Goal: Task Accomplishment & Management: Manage account settings

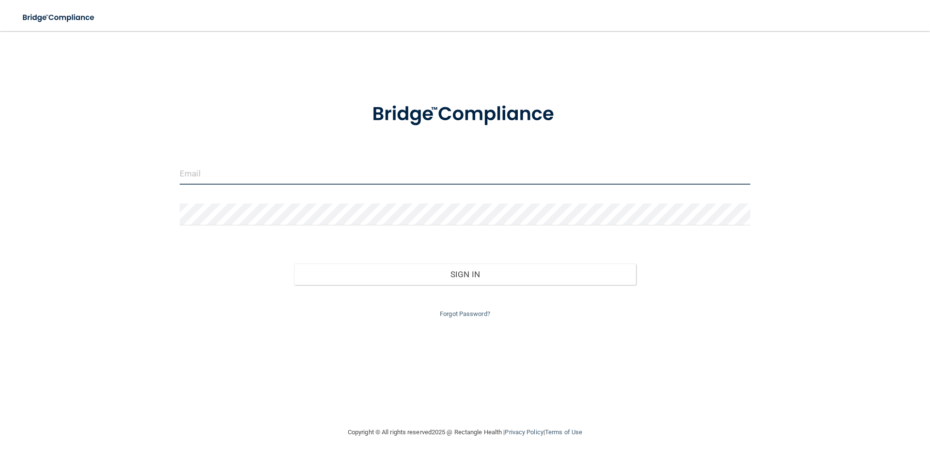
click at [300, 178] on input "email" at bounding box center [465, 174] width 571 height 22
type input "[EMAIL_ADDRESS][DOMAIN_NAME]"
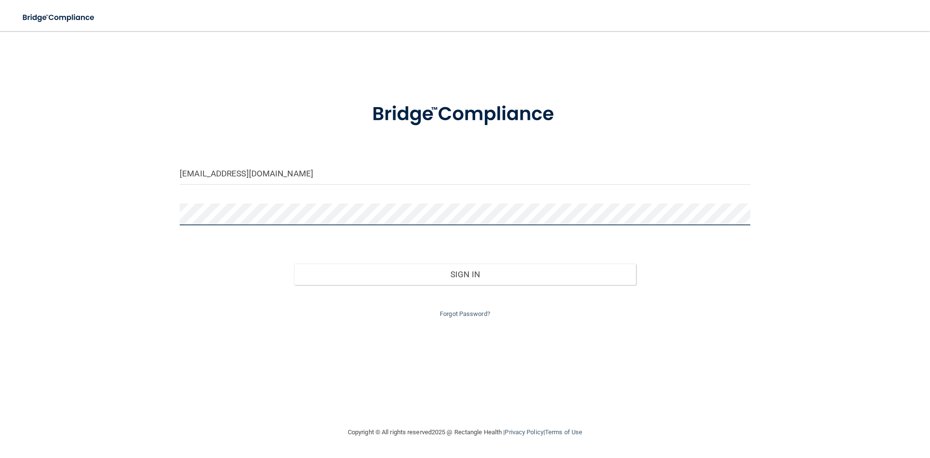
click at [294, 264] on button "Sign In" at bounding box center [465, 274] width 343 height 21
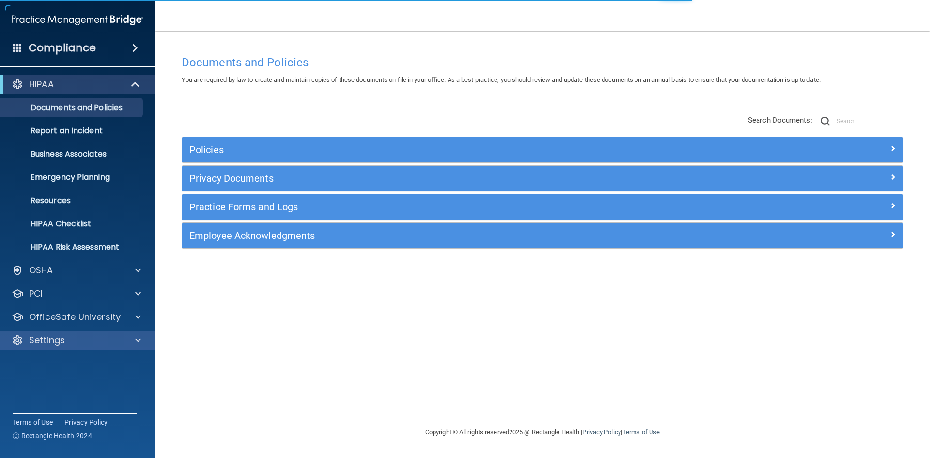
click at [62, 347] on div "Settings" at bounding box center [78, 340] width 156 height 19
click at [133, 342] on div at bounding box center [137, 340] width 24 height 12
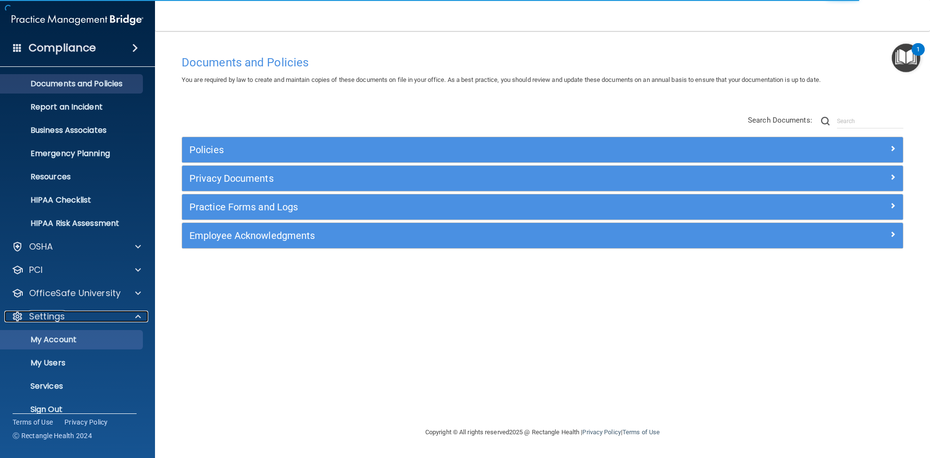
scroll to position [37, 0]
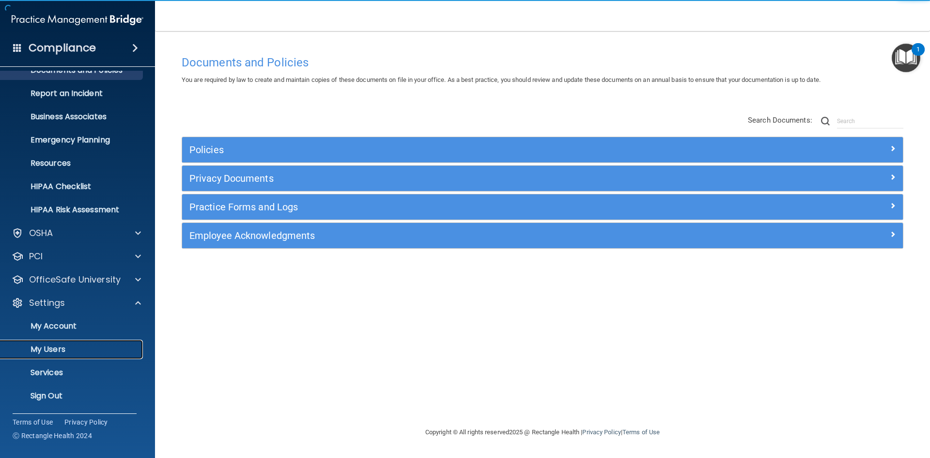
click at [57, 350] on p "My Users" at bounding box center [72, 350] width 132 height 10
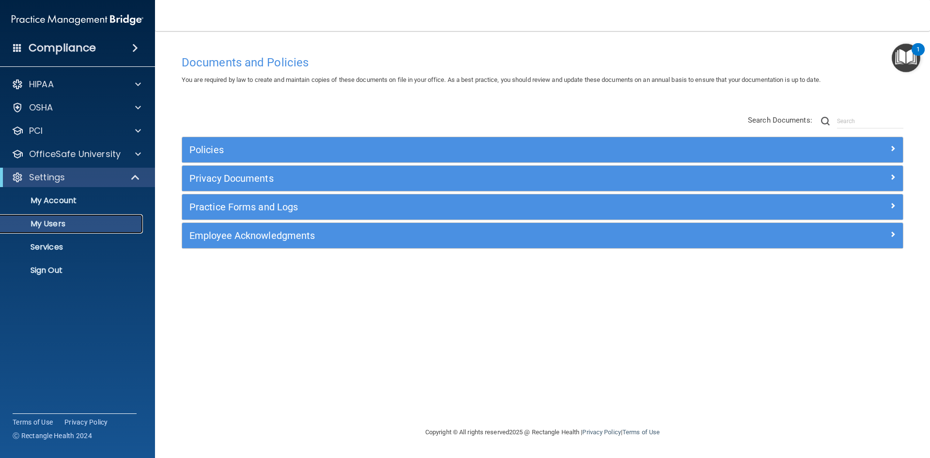
click at [63, 226] on p "My Users" at bounding box center [72, 224] width 132 height 10
select select "20"
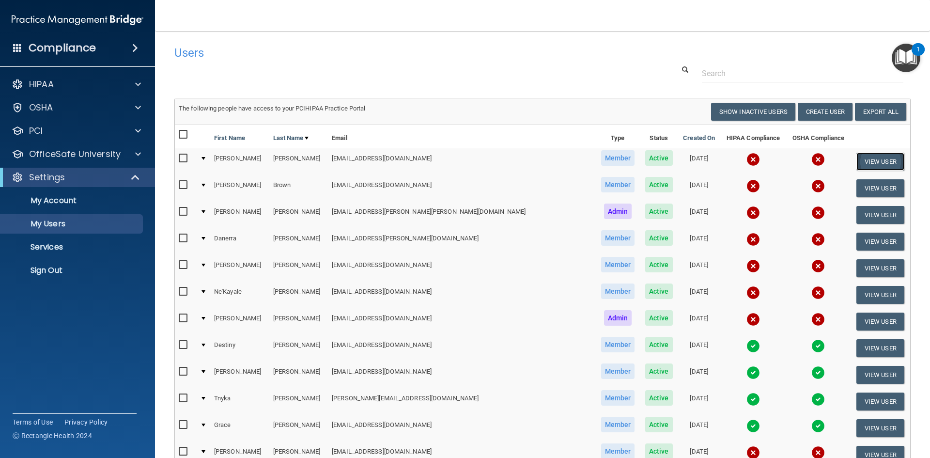
click at [857, 164] on button "View User" at bounding box center [881, 162] width 48 height 18
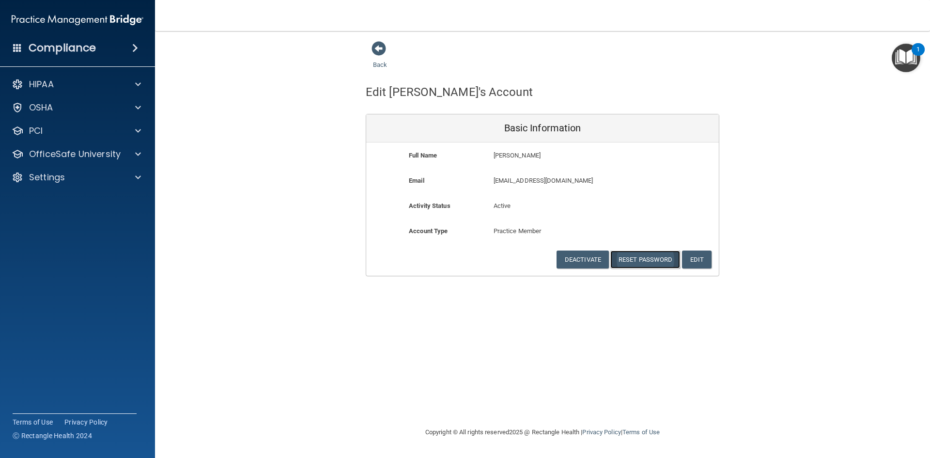
click at [649, 257] on button "Reset Password" at bounding box center [646, 260] width 70 height 18
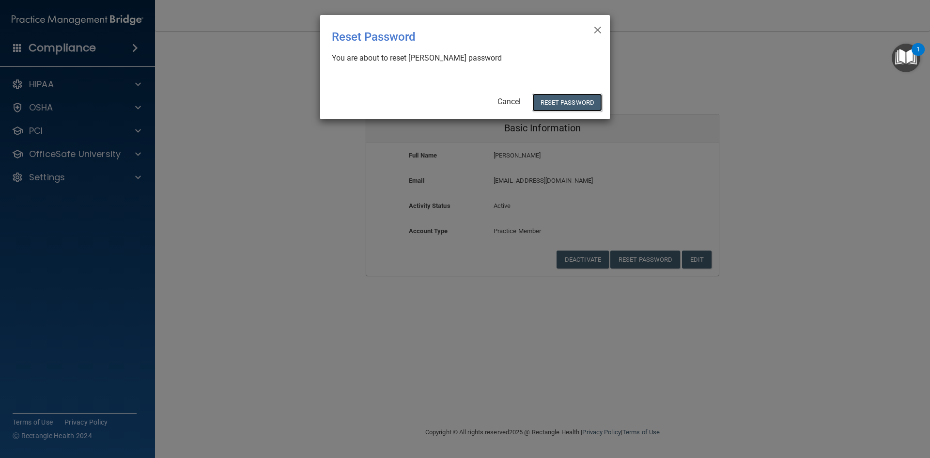
drag, startPoint x: 562, startPoint y: 102, endPoint x: 561, endPoint y: 113, distance: 11.7
click at [562, 104] on button "Reset Password" at bounding box center [568, 103] width 70 height 18
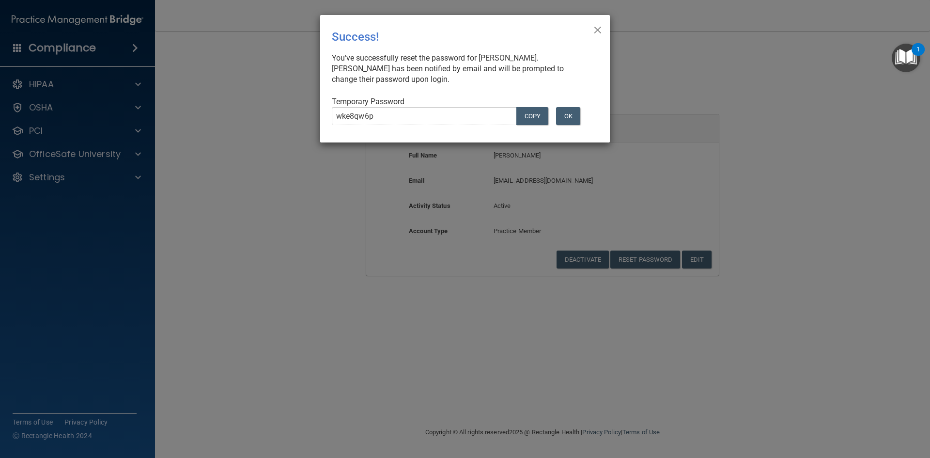
click at [602, 29] on div "× Close Success! You've successfully reset the password for [PERSON_NAME]. [PER…" at bounding box center [465, 78] width 290 height 127
click at [602, 28] on span "×" at bounding box center [598, 28] width 9 height 19
